Goal: Task Accomplishment & Management: Use online tool/utility

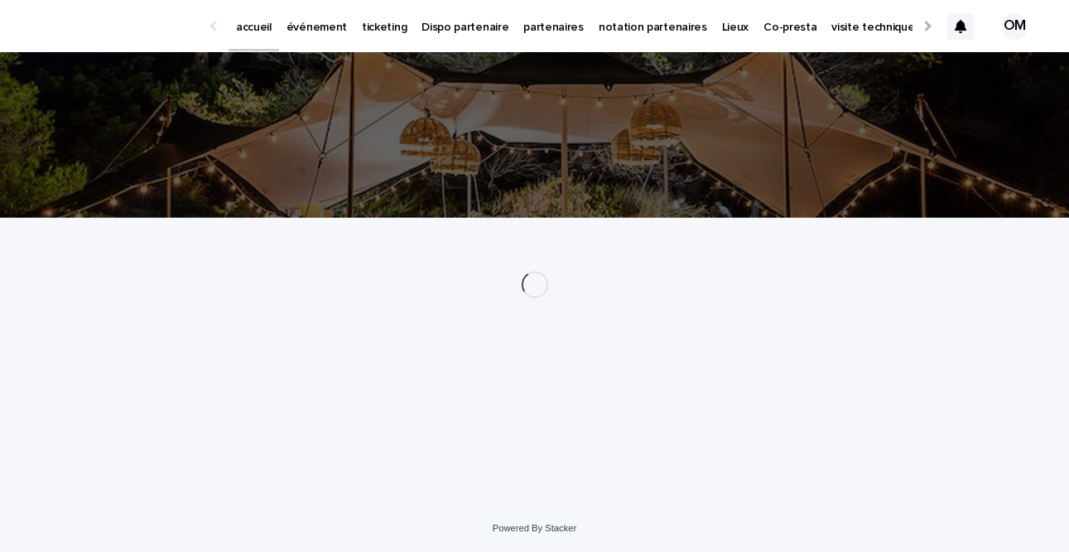
click at [311, 31] on p "événement" at bounding box center [317, 17] width 60 height 35
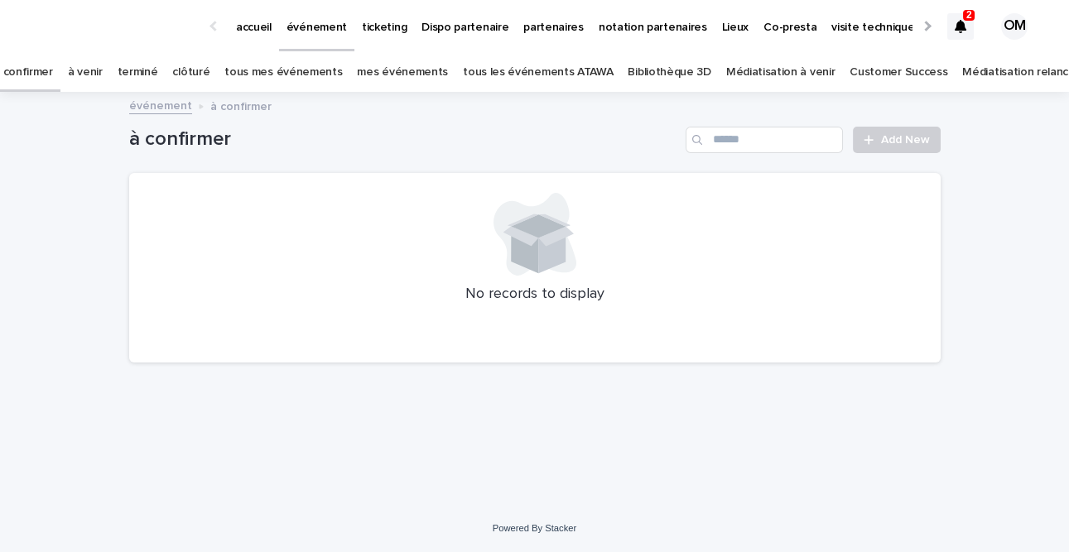
click at [532, 75] on link "tous les événements ATAWA" at bounding box center [538, 72] width 150 height 39
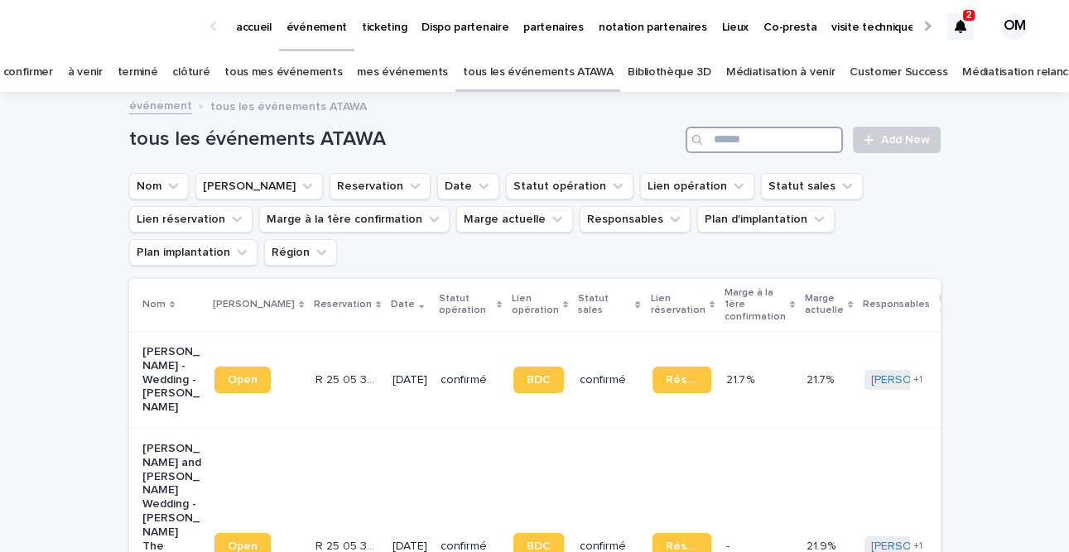
click at [752, 135] on input "Search" at bounding box center [764, 140] width 157 height 27
type input "**********"
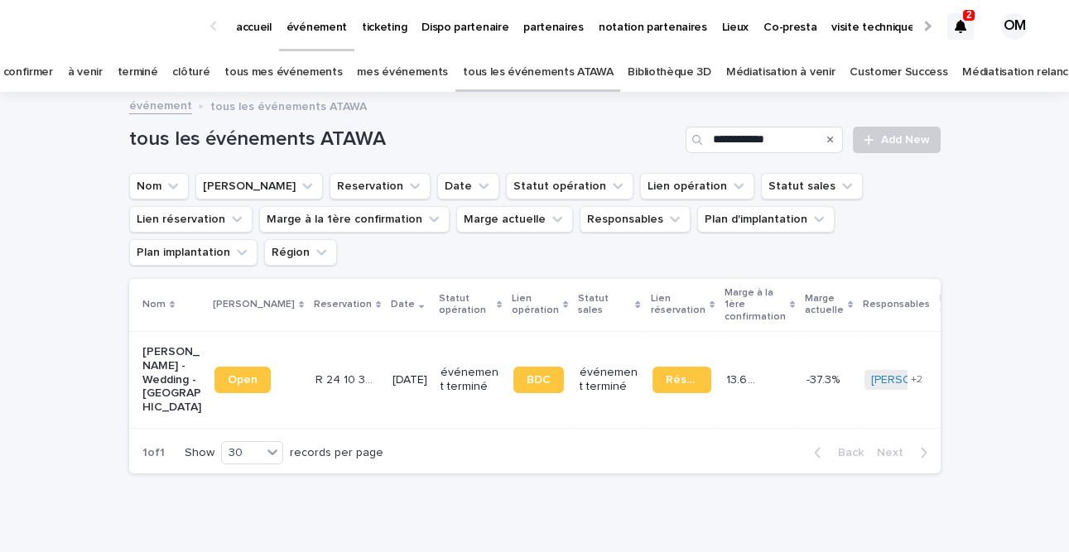
click at [393, 373] on p "[DATE]" at bounding box center [410, 380] width 35 height 14
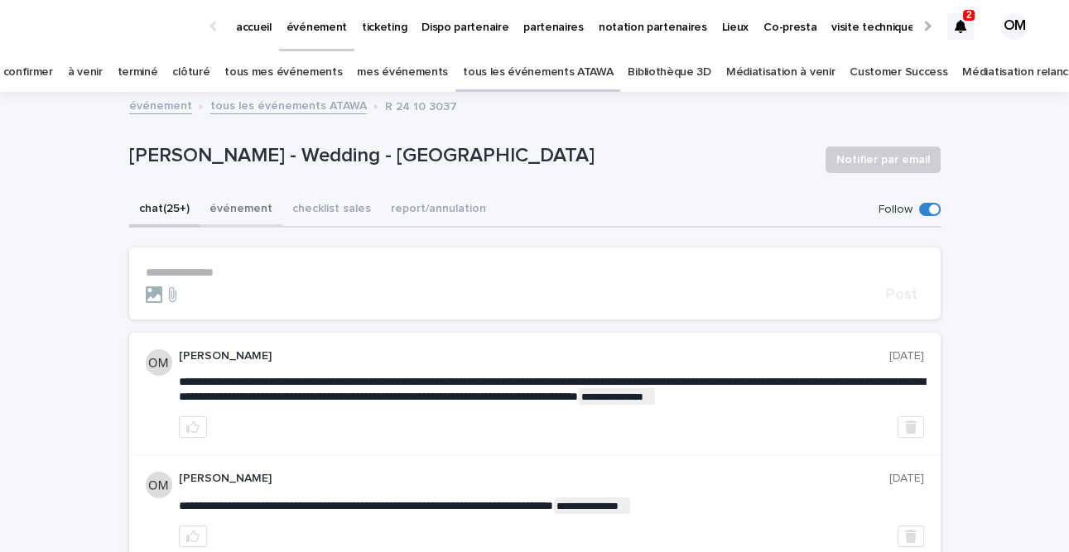
click at [216, 206] on button "événement" at bounding box center [241, 210] width 83 height 35
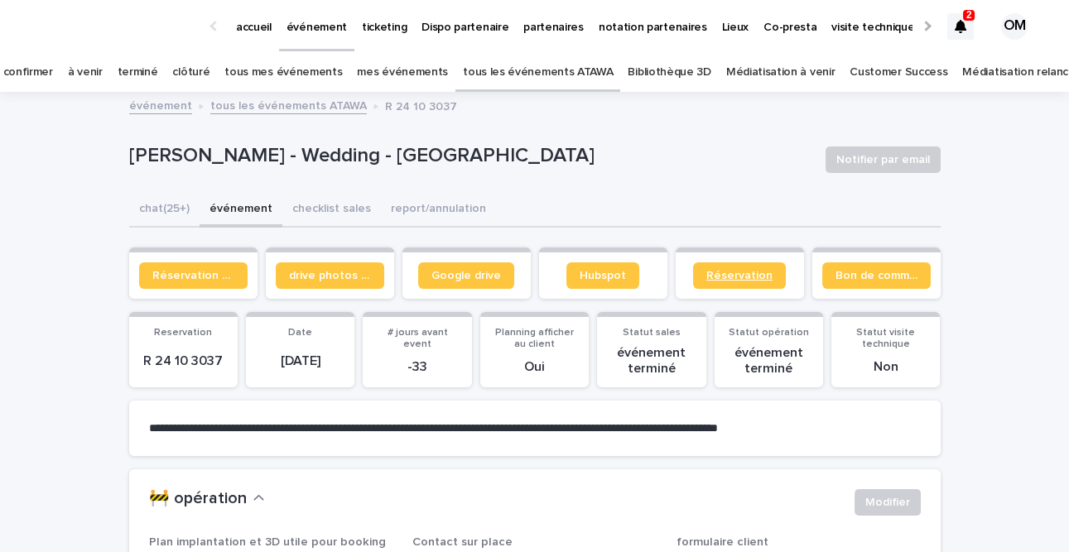
click at [750, 272] on span "Réservation" at bounding box center [739, 276] width 66 height 12
click at [194, 214] on button "chat (25+)" at bounding box center [164, 210] width 70 height 35
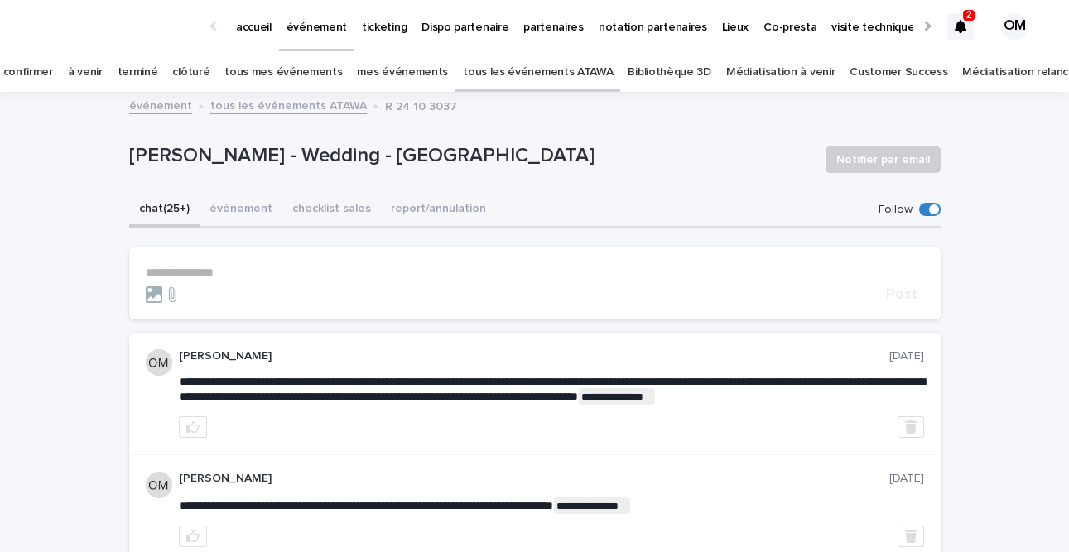
click at [203, 267] on p "**********" at bounding box center [535, 273] width 778 height 14
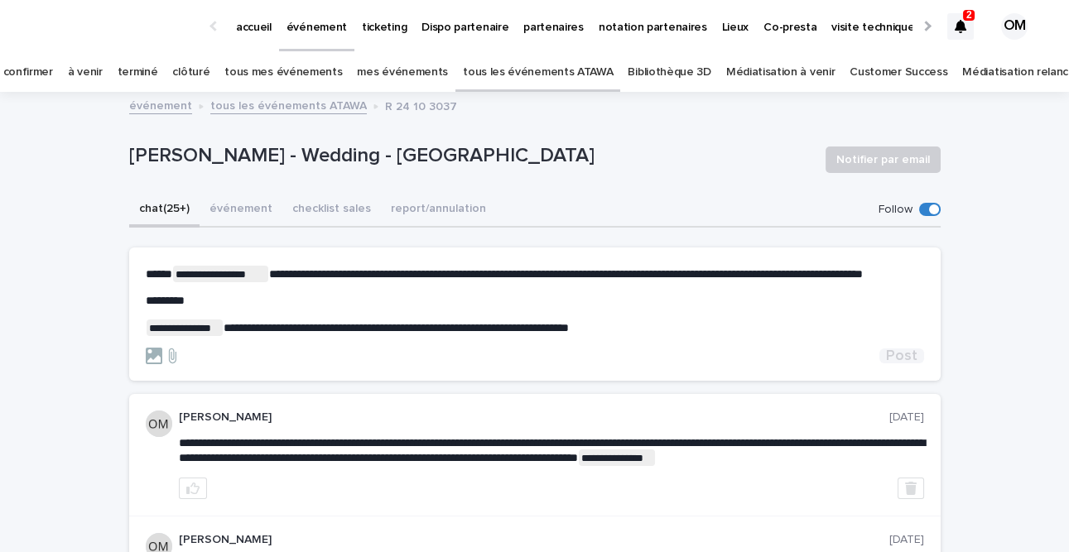
click at [905, 364] on span "Post" at bounding box center [901, 356] width 31 height 15
click at [961, 26] on icon at bounding box center [961, 26] width 12 height 13
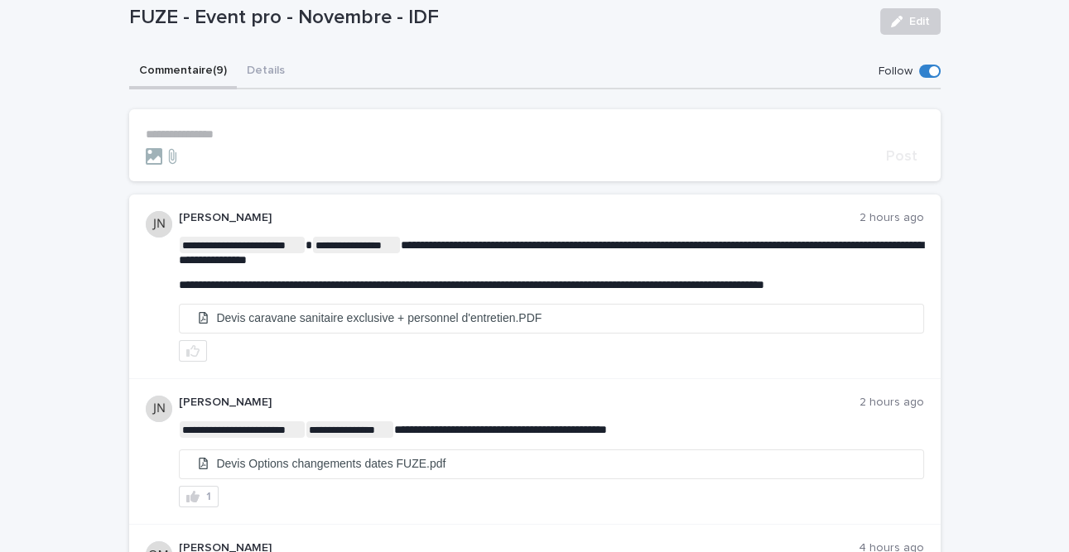
scroll to position [104, 0]
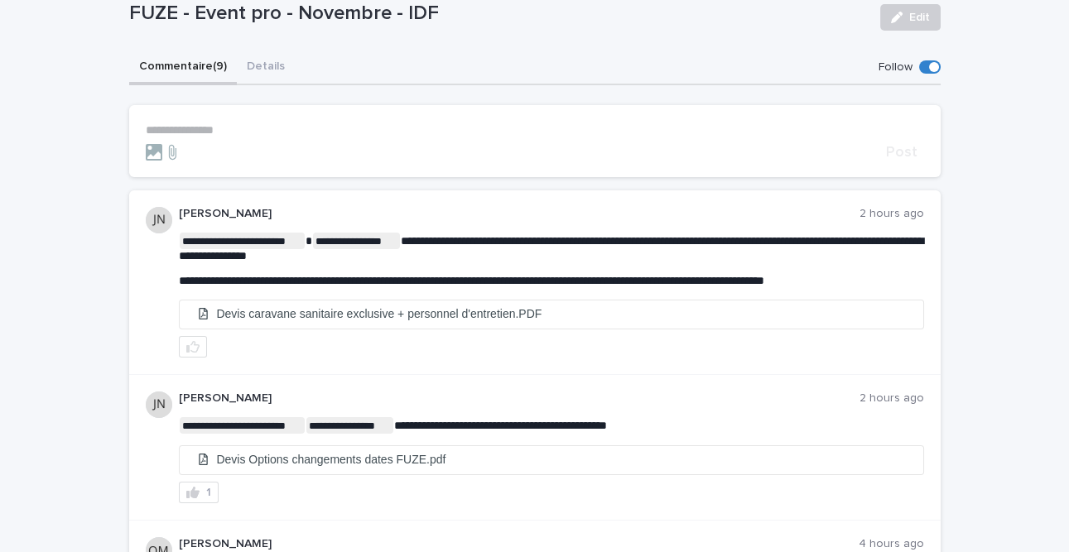
click at [316, 139] on form "**********" at bounding box center [535, 141] width 778 height 37
click at [305, 135] on p "**********" at bounding box center [535, 130] width 778 height 14
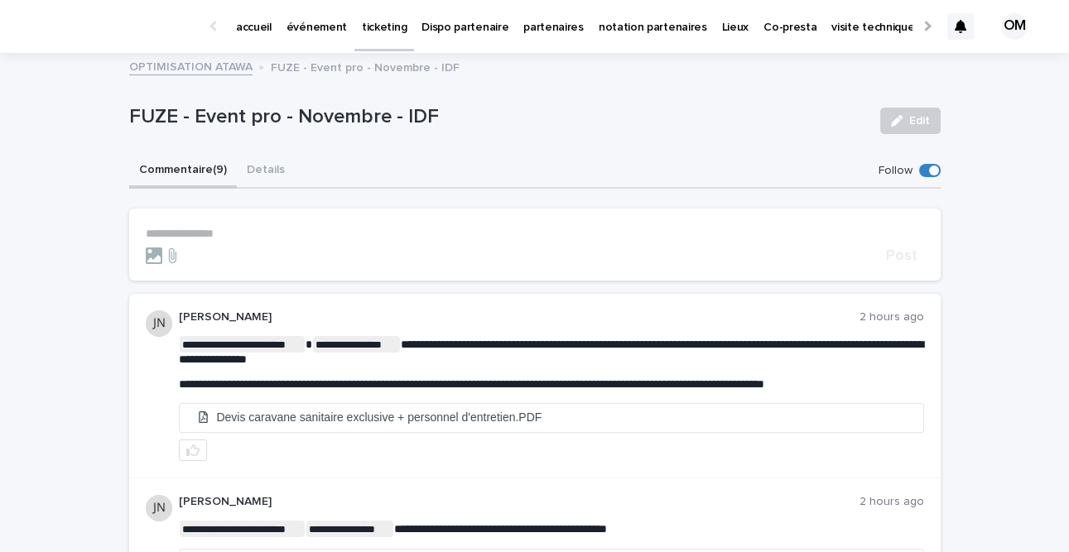
click at [952, 27] on div at bounding box center [960, 26] width 27 height 27
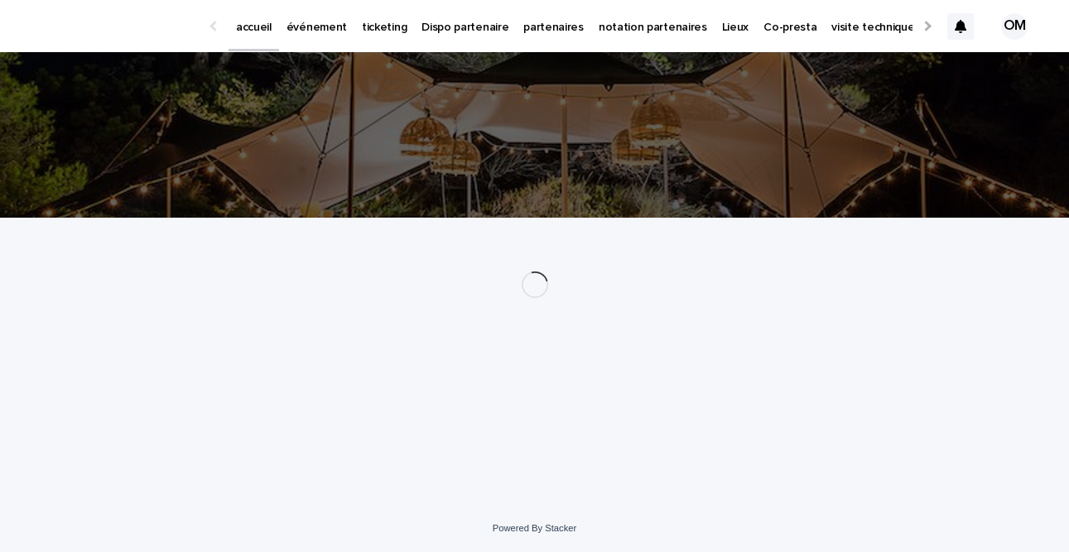
click at [316, 26] on p "événement" at bounding box center [317, 17] width 60 height 35
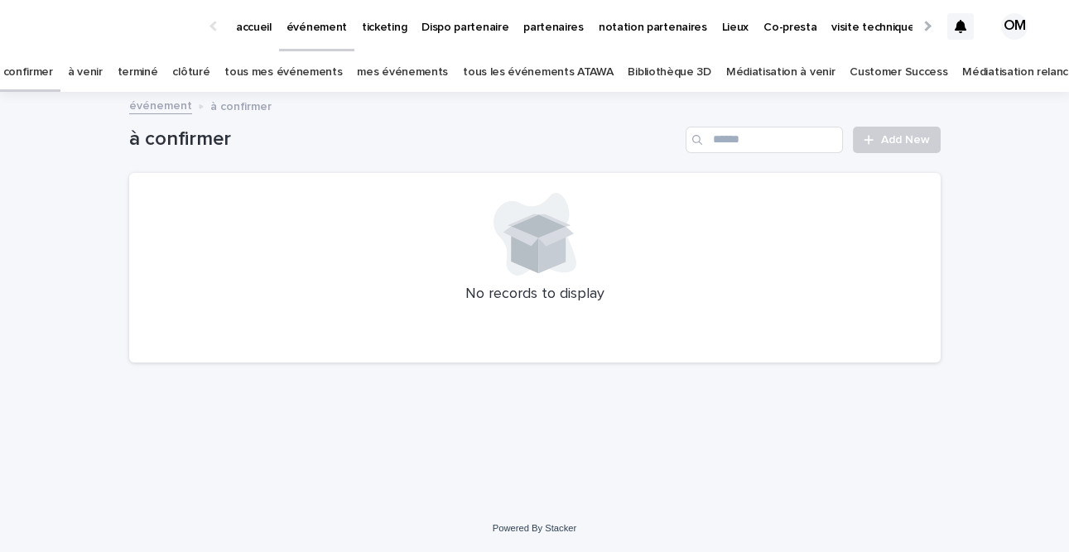
click at [585, 81] on link "tous les événements ATAWA" at bounding box center [538, 72] width 150 height 39
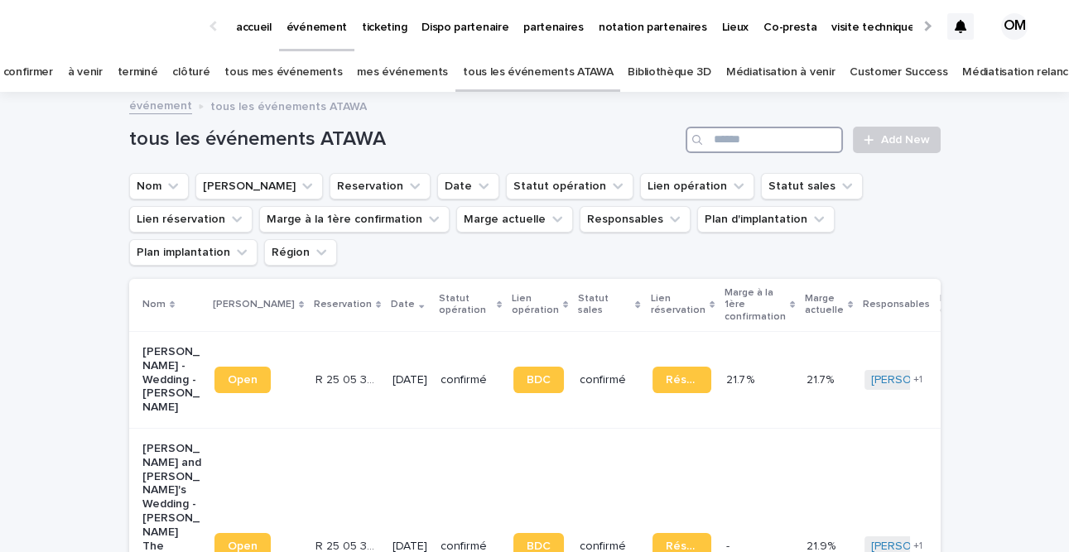
click at [731, 133] on input "Search" at bounding box center [764, 140] width 157 height 27
type input "*"
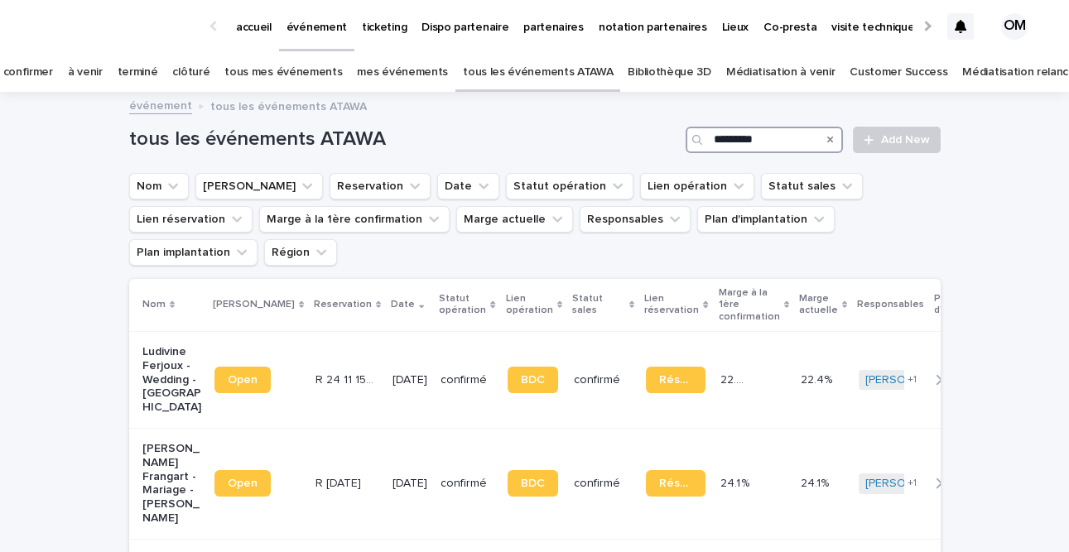
type input "*********"
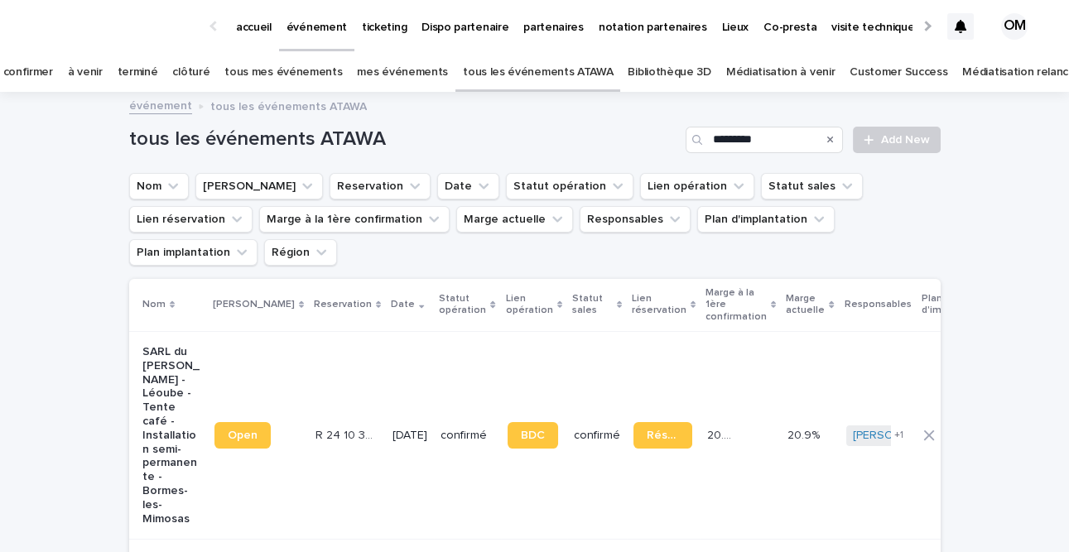
click at [386, 356] on td "17/3/2025" at bounding box center [410, 435] width 48 height 208
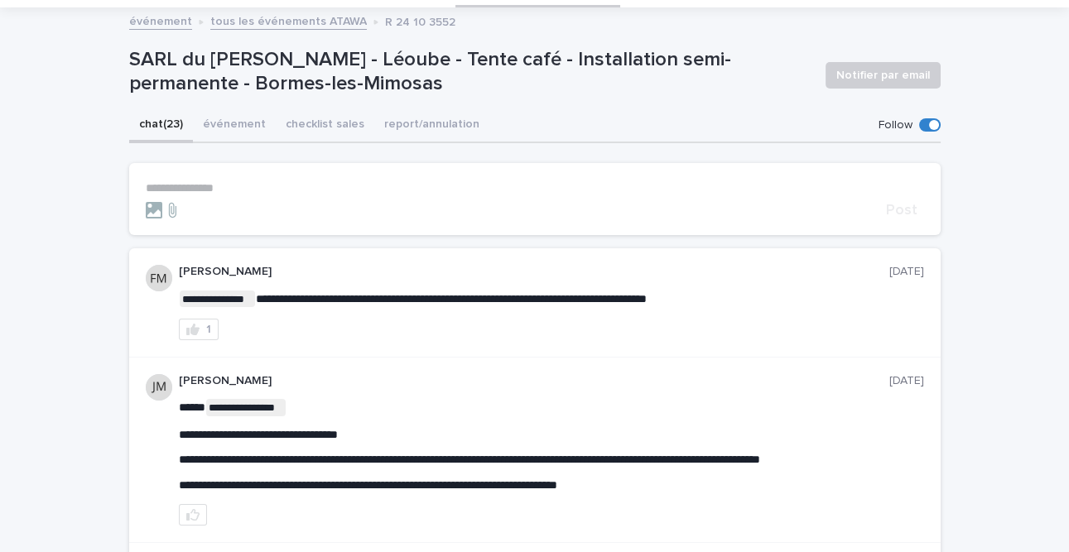
scroll to position [86, 0]
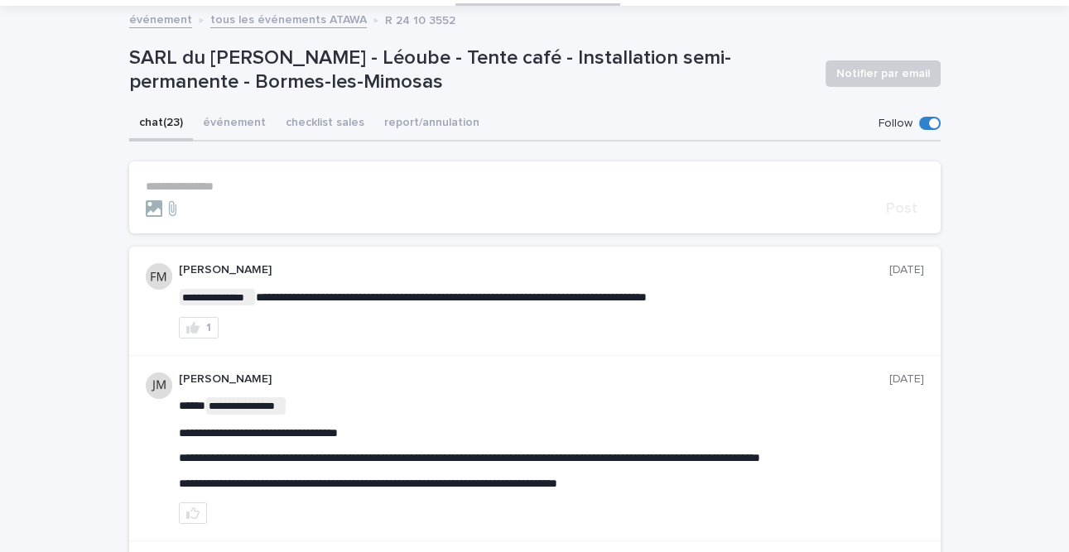
click at [229, 116] on button "événement" at bounding box center [234, 124] width 83 height 35
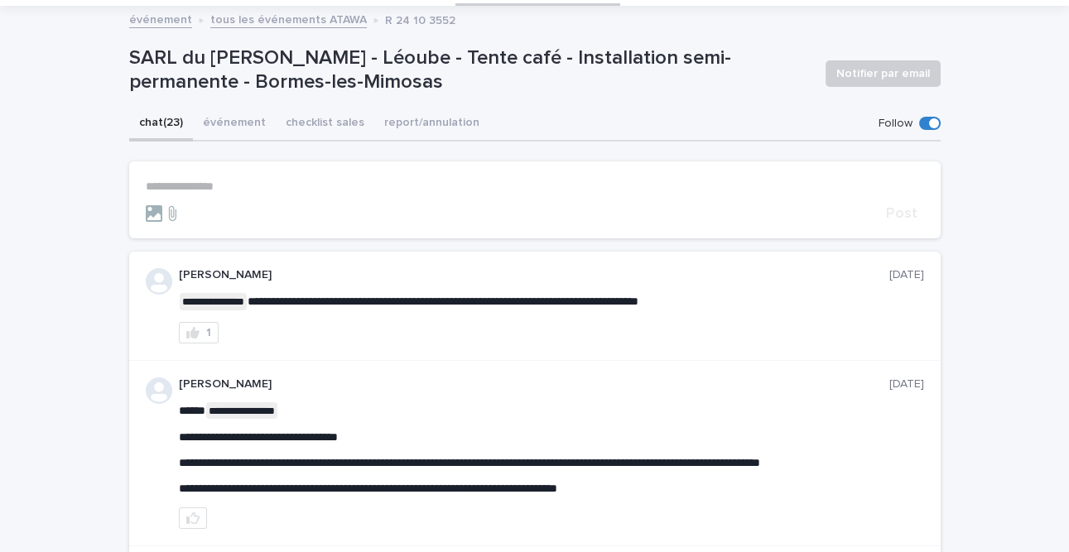
click at [163, 117] on button "chat (23)" at bounding box center [161, 124] width 64 height 35
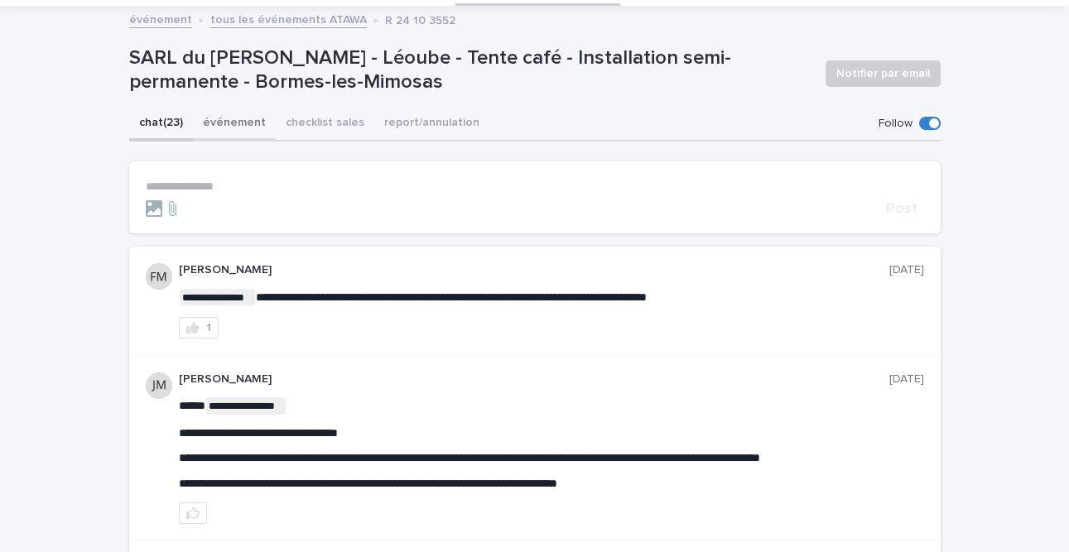
click at [224, 118] on button "événement" at bounding box center [234, 124] width 83 height 35
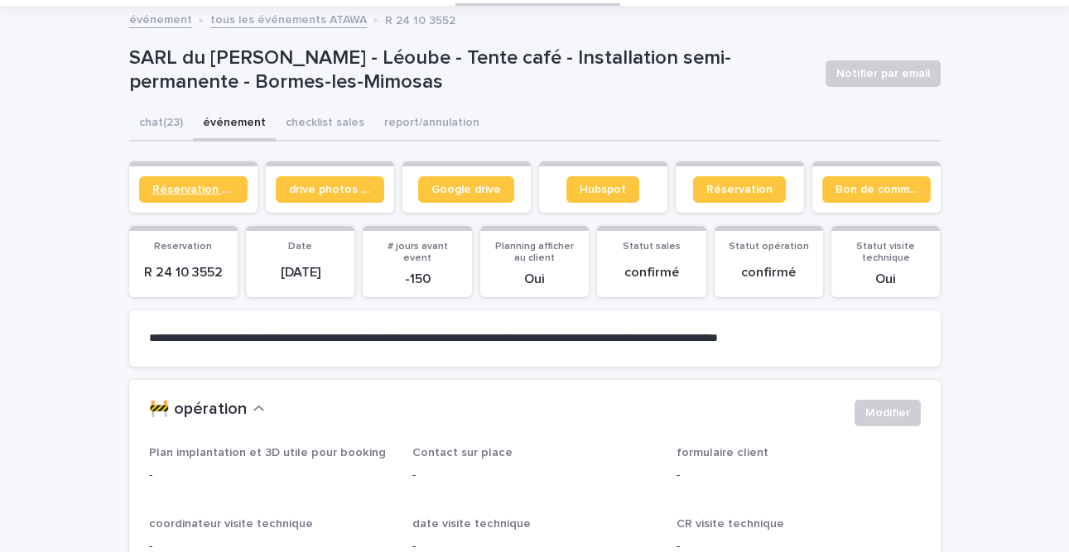
click at [207, 189] on span "Réservation client" at bounding box center [193, 190] width 82 height 12
